Goal: Task Accomplishment & Management: Complete application form

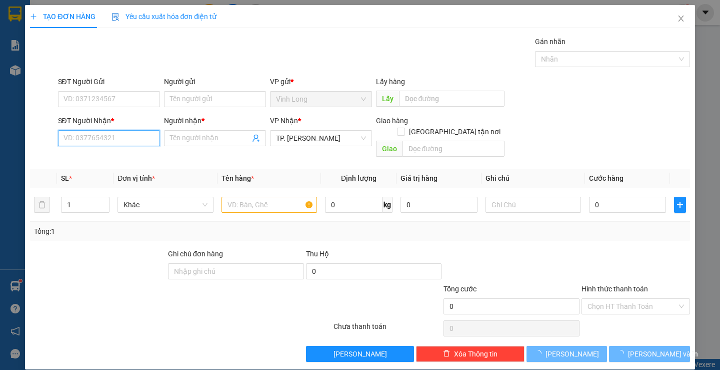
click at [138, 136] on input "SĐT Người Nhận *" at bounding box center [109, 138] width 102 height 16
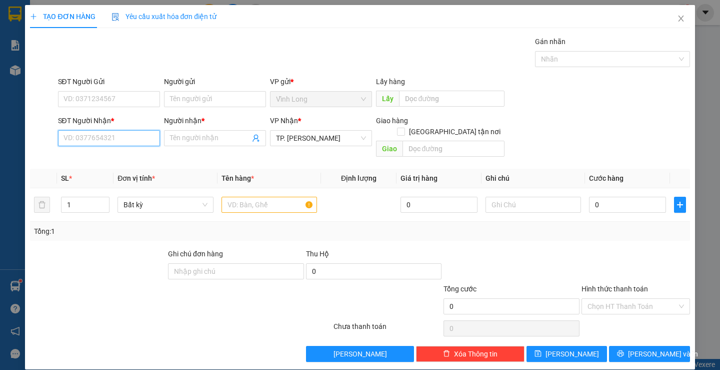
click at [139, 140] on input "SĐT Người Nhận *" at bounding box center [109, 138] width 102 height 16
type input "0843004209"
click at [191, 136] on input "Người nhận *" at bounding box center [210, 138] width 80 height 11
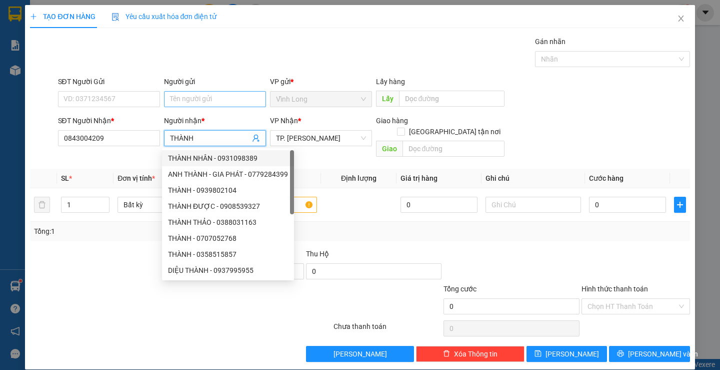
type input "THÀNH"
click at [210, 97] on input "Người gửi" at bounding box center [215, 99] width 102 height 16
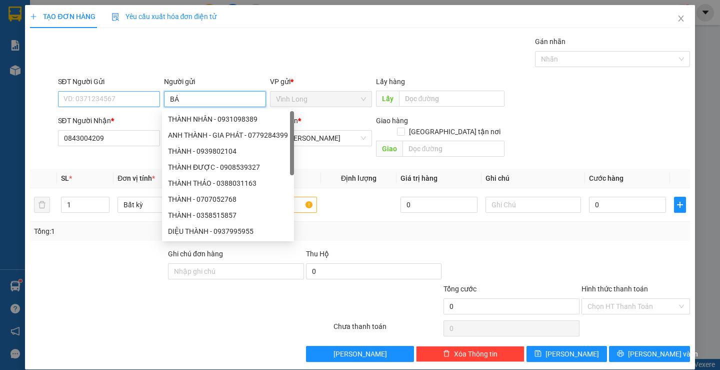
type input "BÁN"
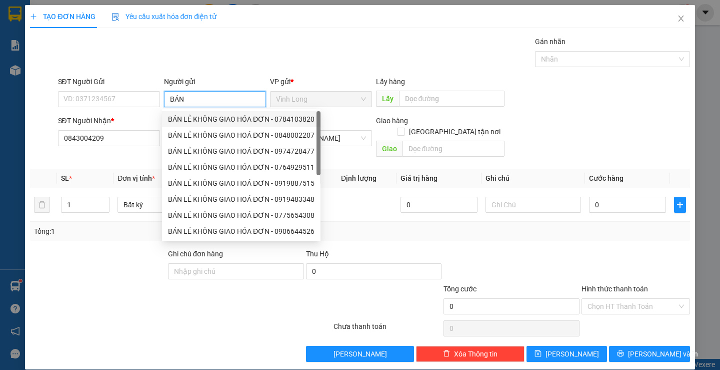
drag, startPoint x: 181, startPoint y: 117, endPoint x: 120, endPoint y: 114, distance: 60.6
click at [176, 118] on div "BÁN LẺ KHÔNG GIAO HÓA ĐƠN - 0784103820" at bounding box center [241, 119] width 147 height 11
type input "0784103820"
type input "BÁN LẺ KHÔNG GIAO HÓA ĐƠN"
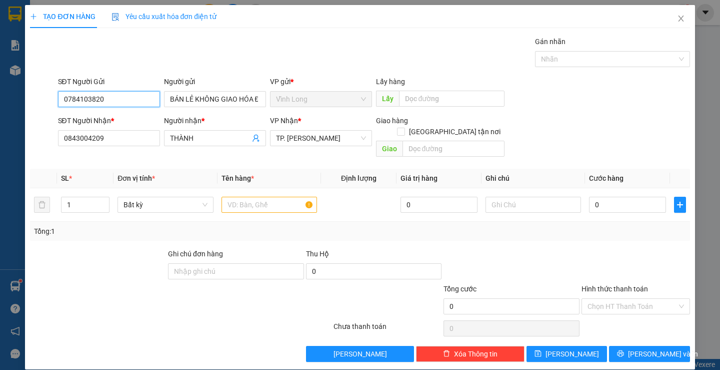
click at [118, 96] on input "0784103820" at bounding box center [109, 99] width 102 height 16
click at [271, 197] on input "text" at bounding box center [270, 205] width 96 height 16
type input "T"
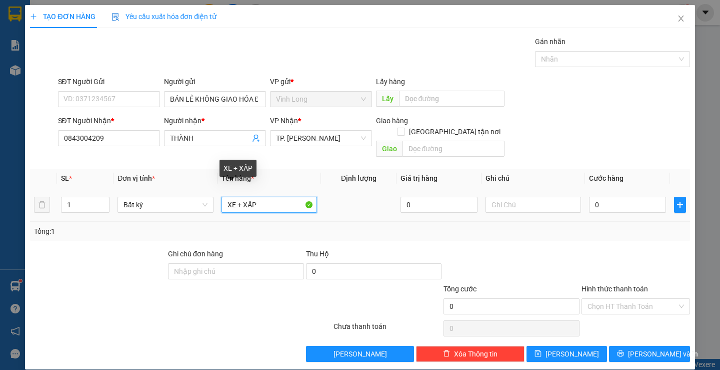
click at [233, 197] on input "XE + XẤP" at bounding box center [270, 205] width 96 height 16
type input "XE WAVE + XẤP"
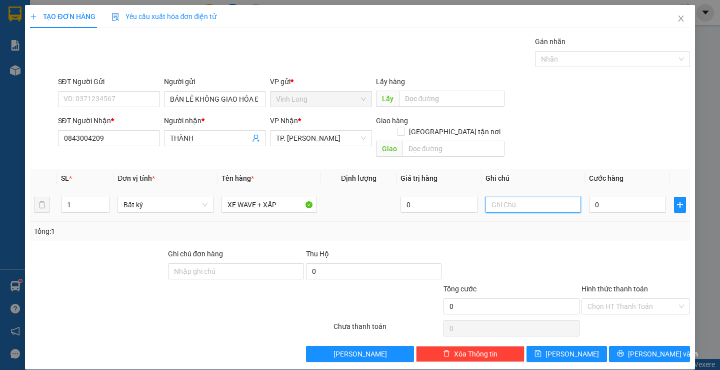
click at [530, 197] on input "text" at bounding box center [534, 205] width 96 height 16
type input "THƯ"
type input "4"
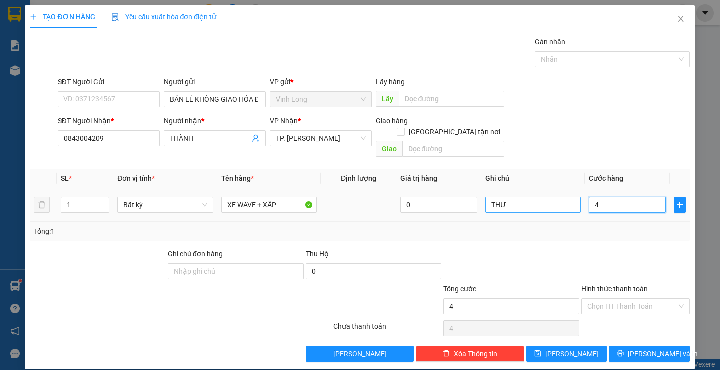
type input "40"
type input "400"
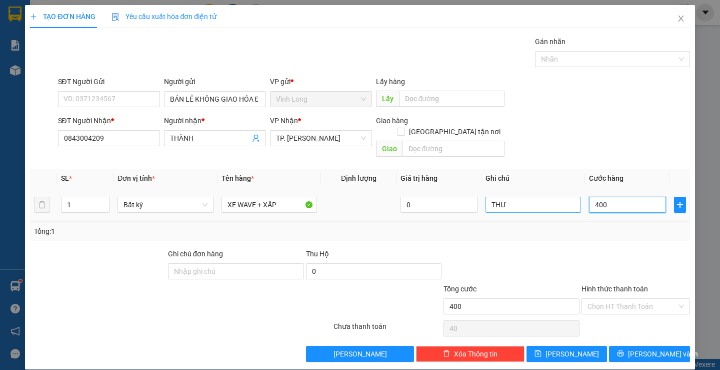
type input "400"
type input "400.000"
click at [651, 236] on div "Transit Pickup Surcharge Ids Transit Deliver Surcharge Ids Transit Deliver Surc…" at bounding box center [360, 199] width 660 height 326
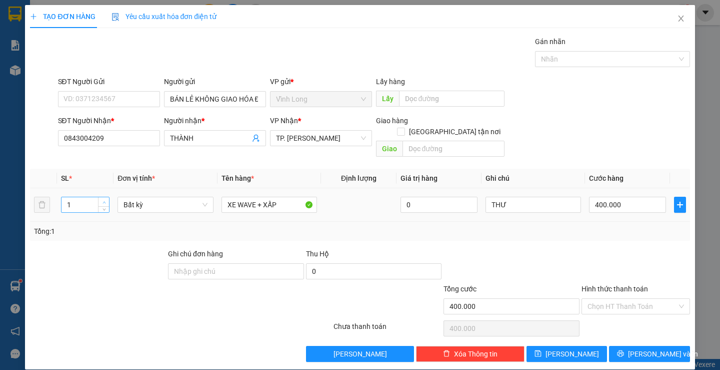
type input "2"
click at [103, 201] on icon "up" at bounding box center [105, 203] width 4 height 4
click at [613, 299] on input "Hình thức thanh toán" at bounding box center [633, 306] width 90 height 15
type input "0"
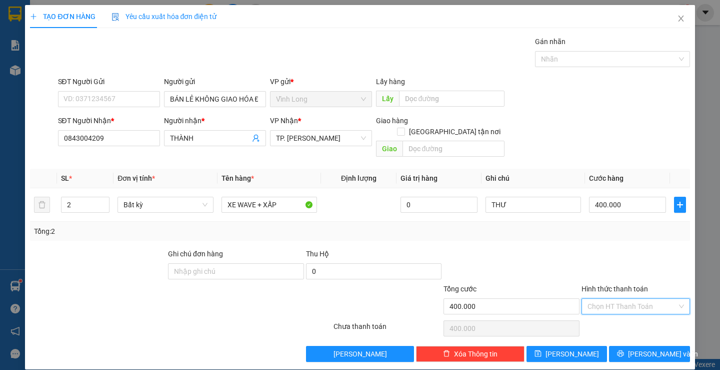
type input "0"
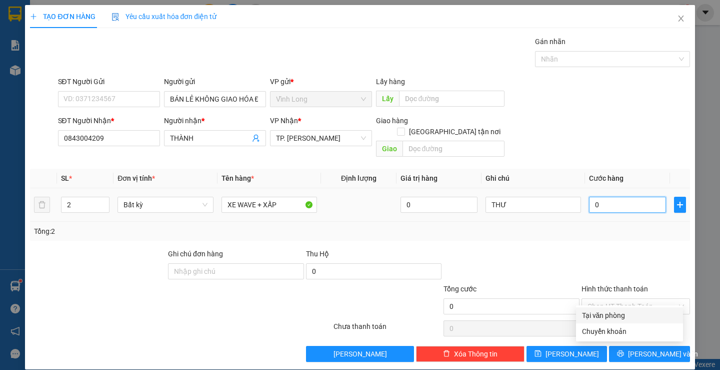
click at [622, 197] on input "0" at bounding box center [627, 205] width 77 height 16
type input "4"
type input "40"
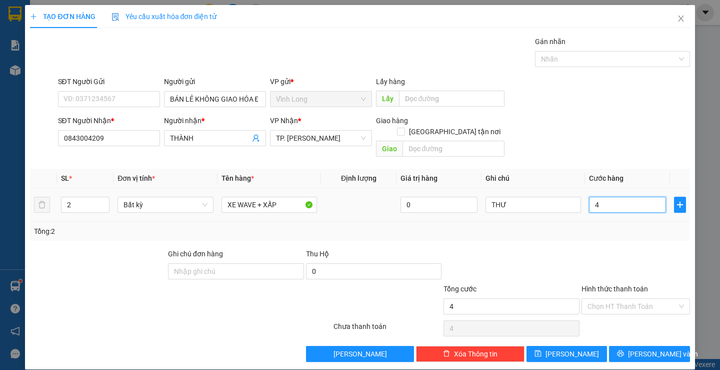
type input "40"
type input "400"
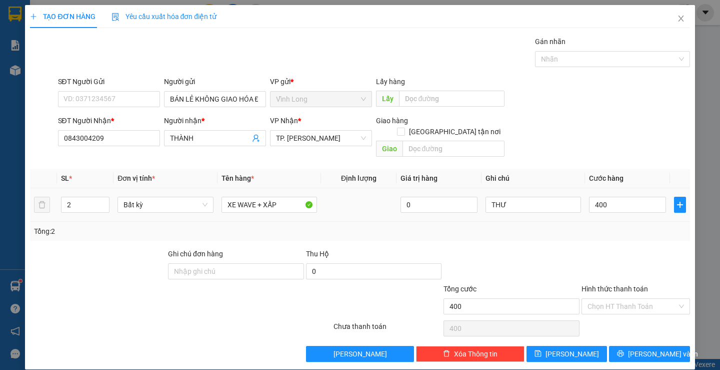
type input "400.000"
click at [621, 226] on div "Tổng: 2" at bounding box center [360, 231] width 652 height 11
drag, startPoint x: 635, startPoint y: 295, endPoint x: 625, endPoint y: 306, distance: 14.9
click at [634, 299] on input "Hình thức thanh toán" at bounding box center [633, 306] width 90 height 15
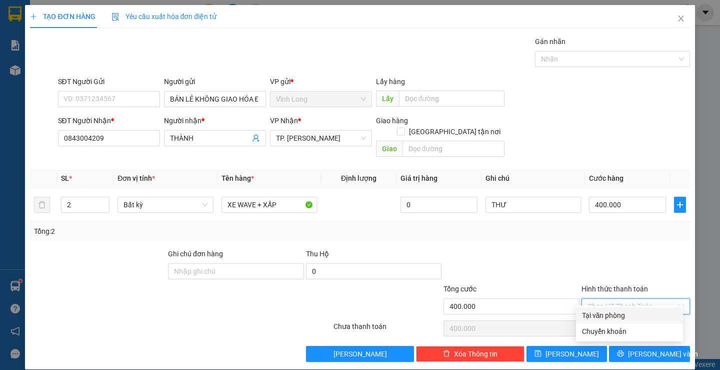
click at [623, 310] on div "Tại văn phòng" at bounding box center [629, 315] width 95 height 11
type input "0"
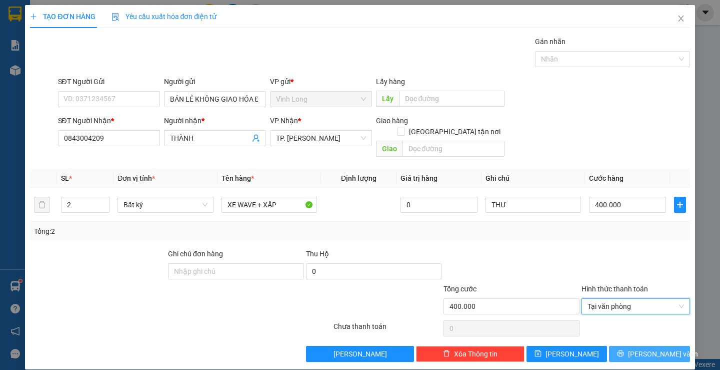
drag, startPoint x: 643, startPoint y: 342, endPoint x: 519, endPoint y: 262, distance: 147.6
click at [641, 348] on span "Lưu và In" at bounding box center [663, 353] width 70 height 11
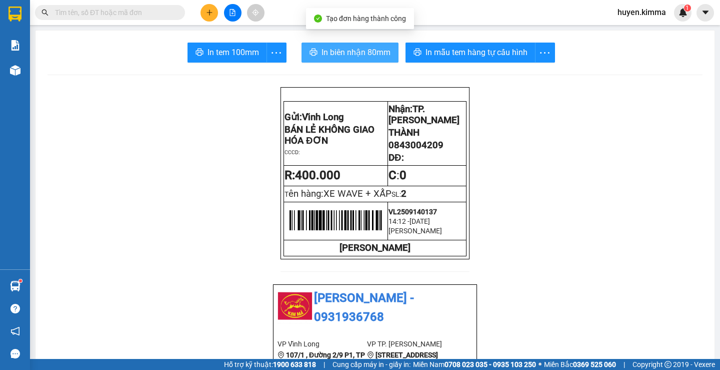
click at [332, 55] on span "In biên nhận 80mm" at bounding box center [356, 52] width 69 height 13
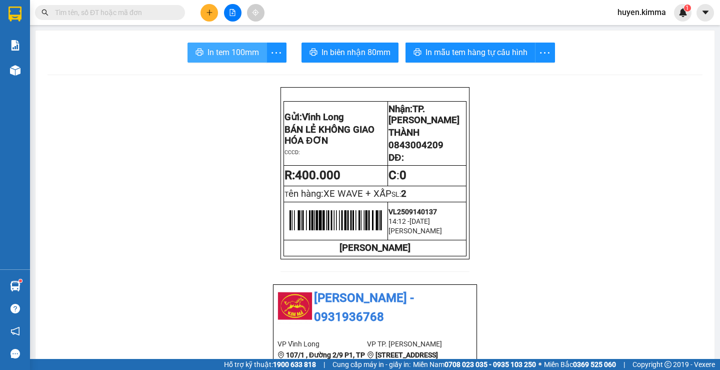
click at [228, 49] on span "In tem 100mm" at bounding box center [234, 52] width 52 height 13
click at [206, 18] on button at bounding box center [210, 13] width 18 height 18
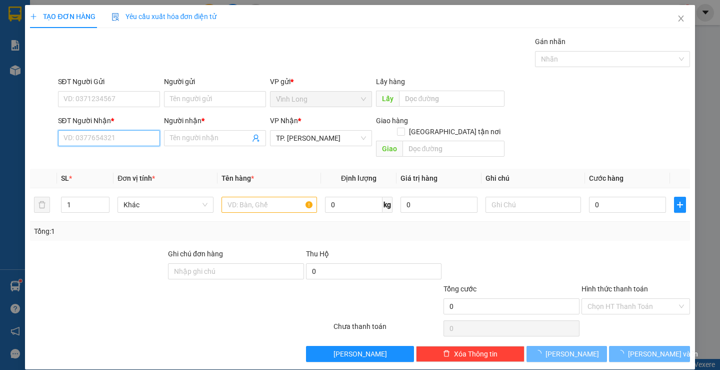
click at [144, 133] on input "SĐT Người Nhận *" at bounding box center [109, 138] width 102 height 16
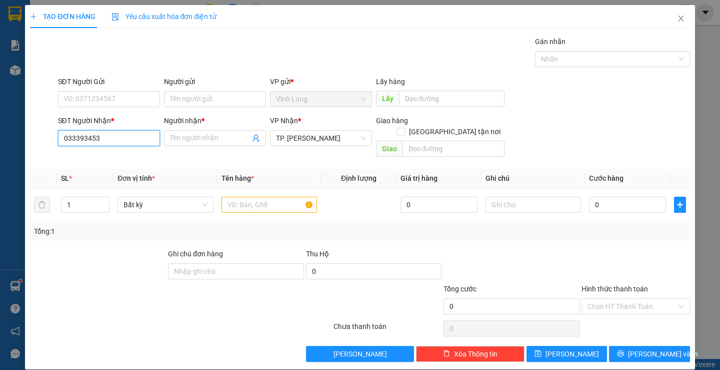
type input "0333934539"
drag, startPoint x: 143, startPoint y: 155, endPoint x: 192, endPoint y: 126, distance: 57.0
click at [143, 155] on div "0333934539 - LUYẾN" at bounding box center [107, 158] width 89 height 11
type input "LUYẾN"
type input "0333934539"
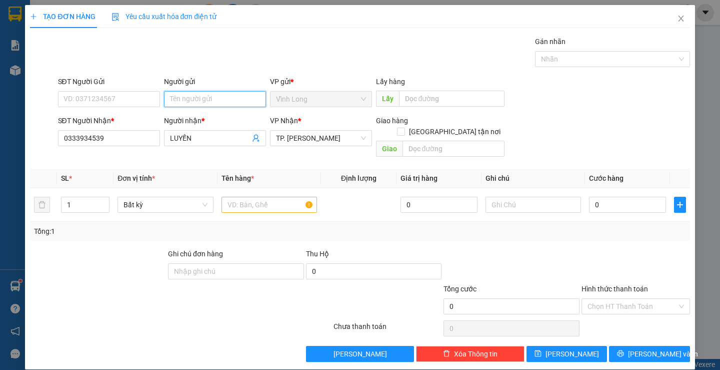
click at [197, 100] on input "Người gửi" at bounding box center [215, 99] width 102 height 16
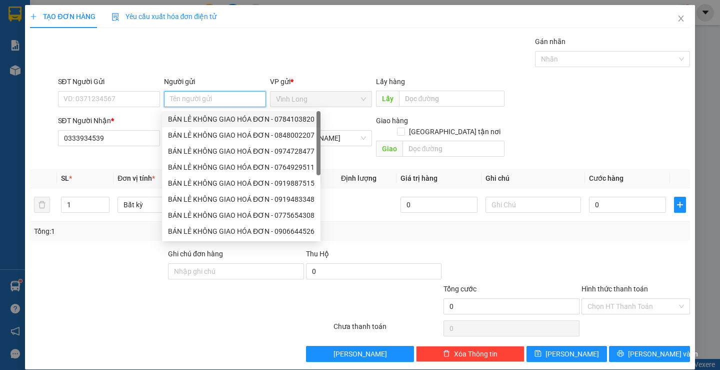
click at [229, 118] on div "BÁN LẺ KHÔNG GIAO HÓA ĐƠN - 0784103820" at bounding box center [241, 119] width 147 height 11
type input "0784103820"
type input "BÁN LẺ KHÔNG GIAO HÓA ĐƠN"
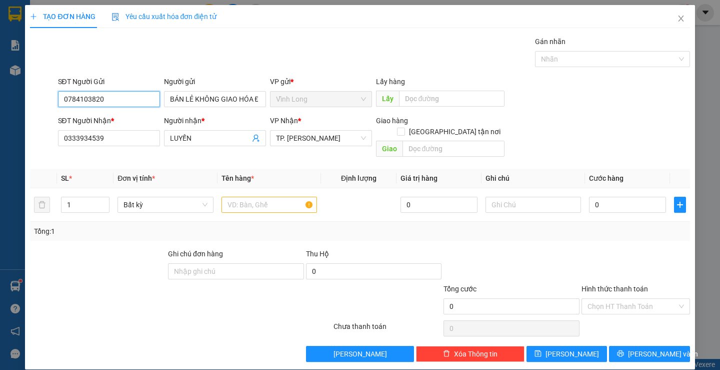
click at [137, 96] on input "0784103820" at bounding box center [109, 99] width 102 height 16
click at [268, 197] on input "text" at bounding box center [270, 205] width 96 height 16
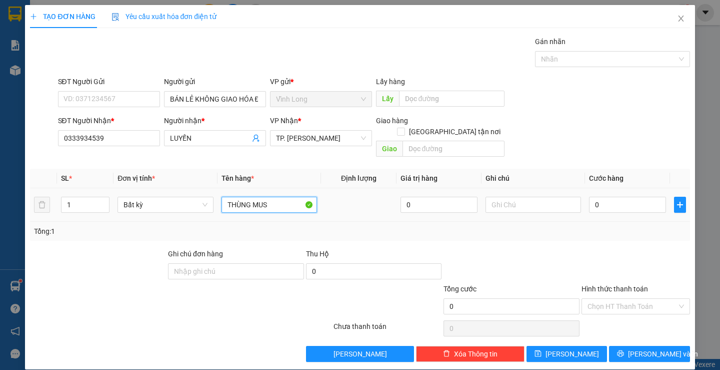
type input "THÙNG MUS"
type input "THƯ"
type input "3"
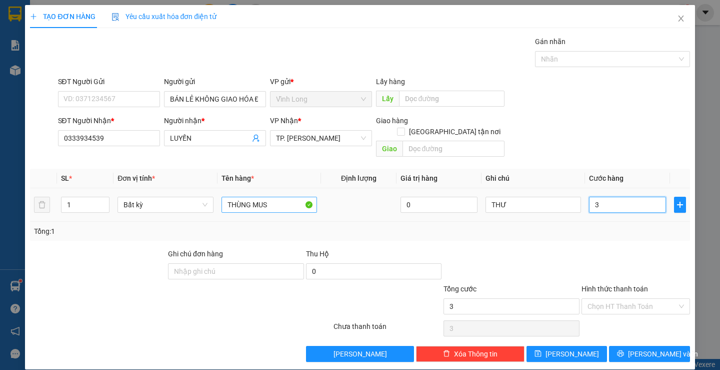
type input "30"
type input "30.000"
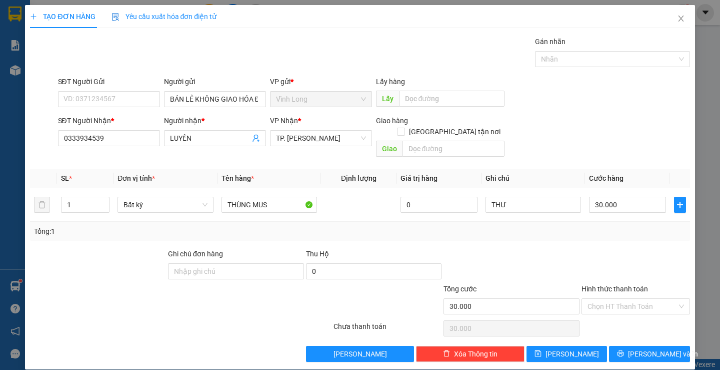
click at [634, 252] on div at bounding box center [636, 265] width 111 height 35
drag, startPoint x: 647, startPoint y: 291, endPoint x: 636, endPoint y: 317, distance: 27.6
click at [647, 299] on input "Hình thức thanh toán" at bounding box center [633, 306] width 90 height 15
click at [636, 317] on div "Tại văn phòng" at bounding box center [629, 315] width 95 height 11
type input "0"
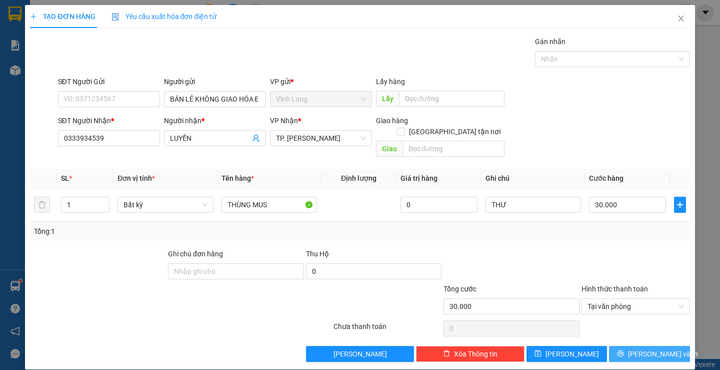
click at [654, 346] on button "Lưu và In" at bounding box center [649, 354] width 81 height 16
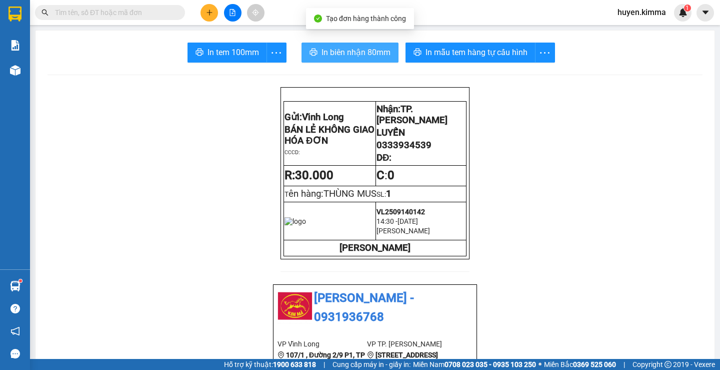
click at [346, 46] on button "In biên nhận 80mm" at bounding box center [350, 53] width 97 height 20
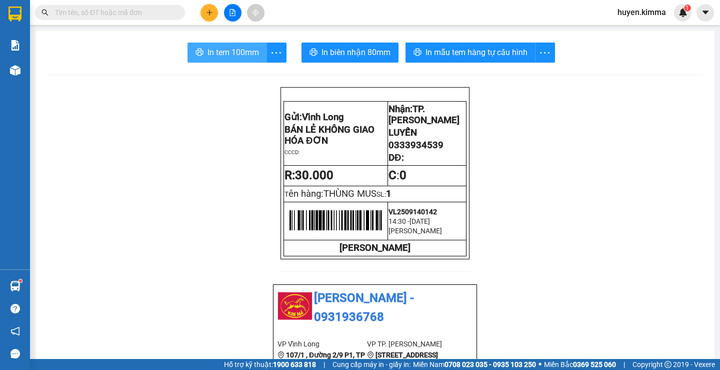
click at [235, 58] on span "In tem 100mm" at bounding box center [234, 52] width 52 height 13
click at [106, 12] on input "text" at bounding box center [114, 12] width 118 height 11
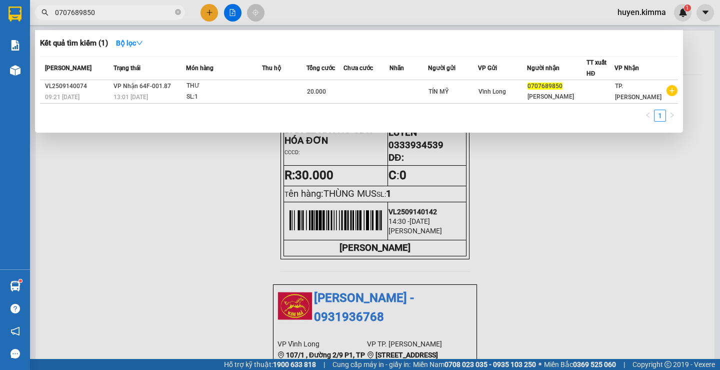
type input "0707689850"
click at [244, 205] on div at bounding box center [360, 185] width 720 height 370
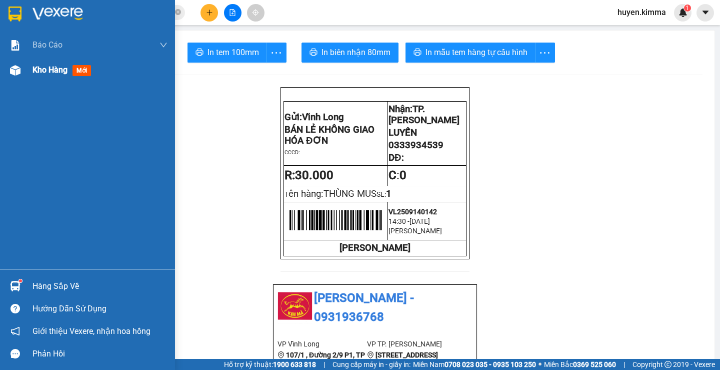
click at [89, 70] on span "mới" at bounding box center [82, 70] width 19 height 11
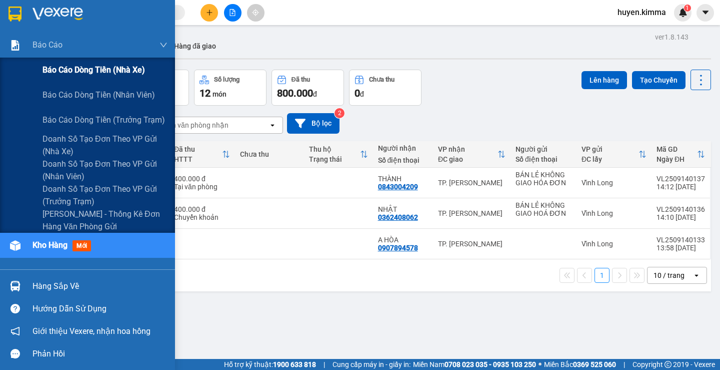
click at [90, 67] on span "Báo cáo dòng tiền (nhà xe)" at bounding box center [94, 70] width 103 height 13
